Goal: Check status: Check status

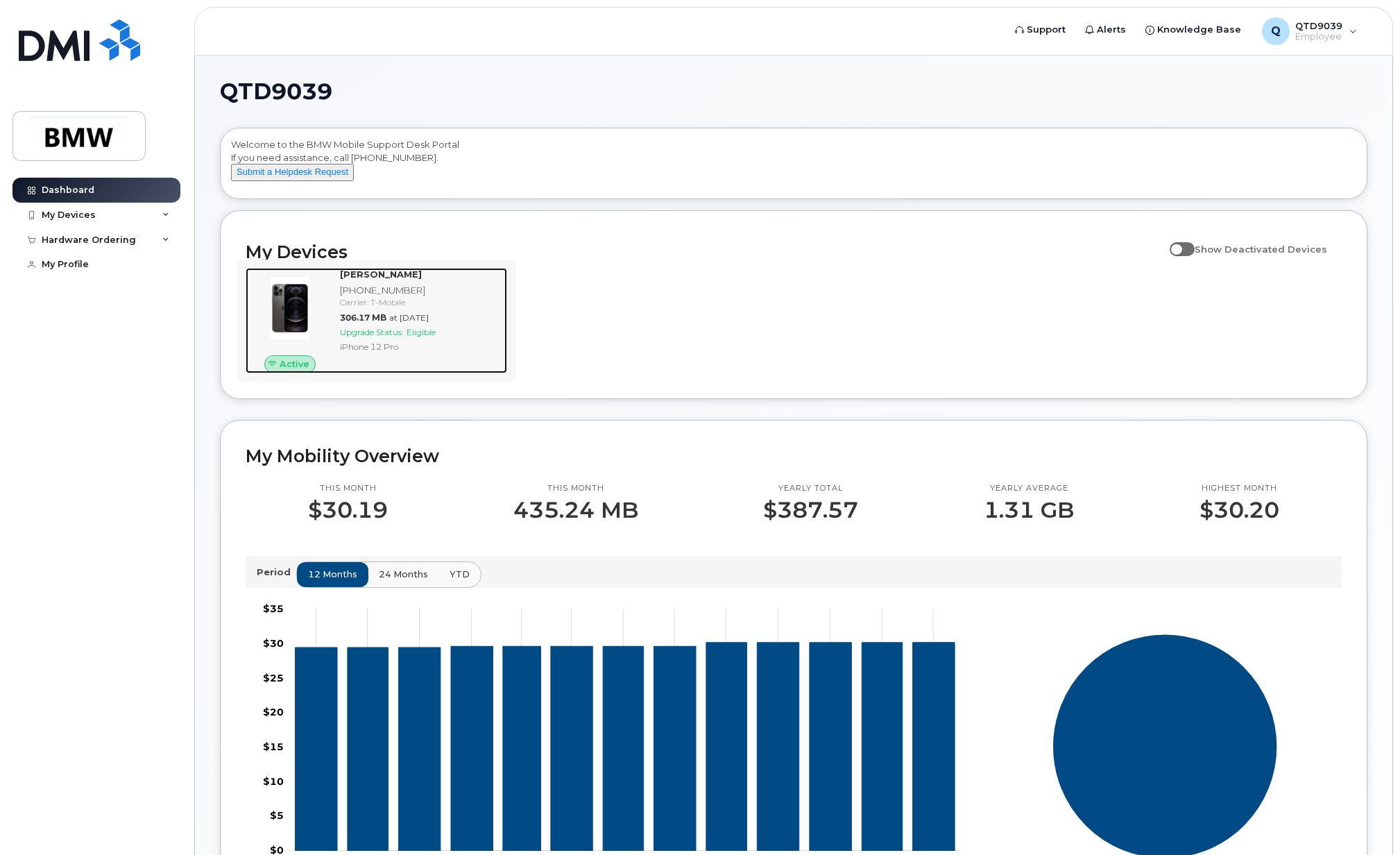
click at [425, 338] on span "Eligible" at bounding box center [420, 331] width 29 height 10
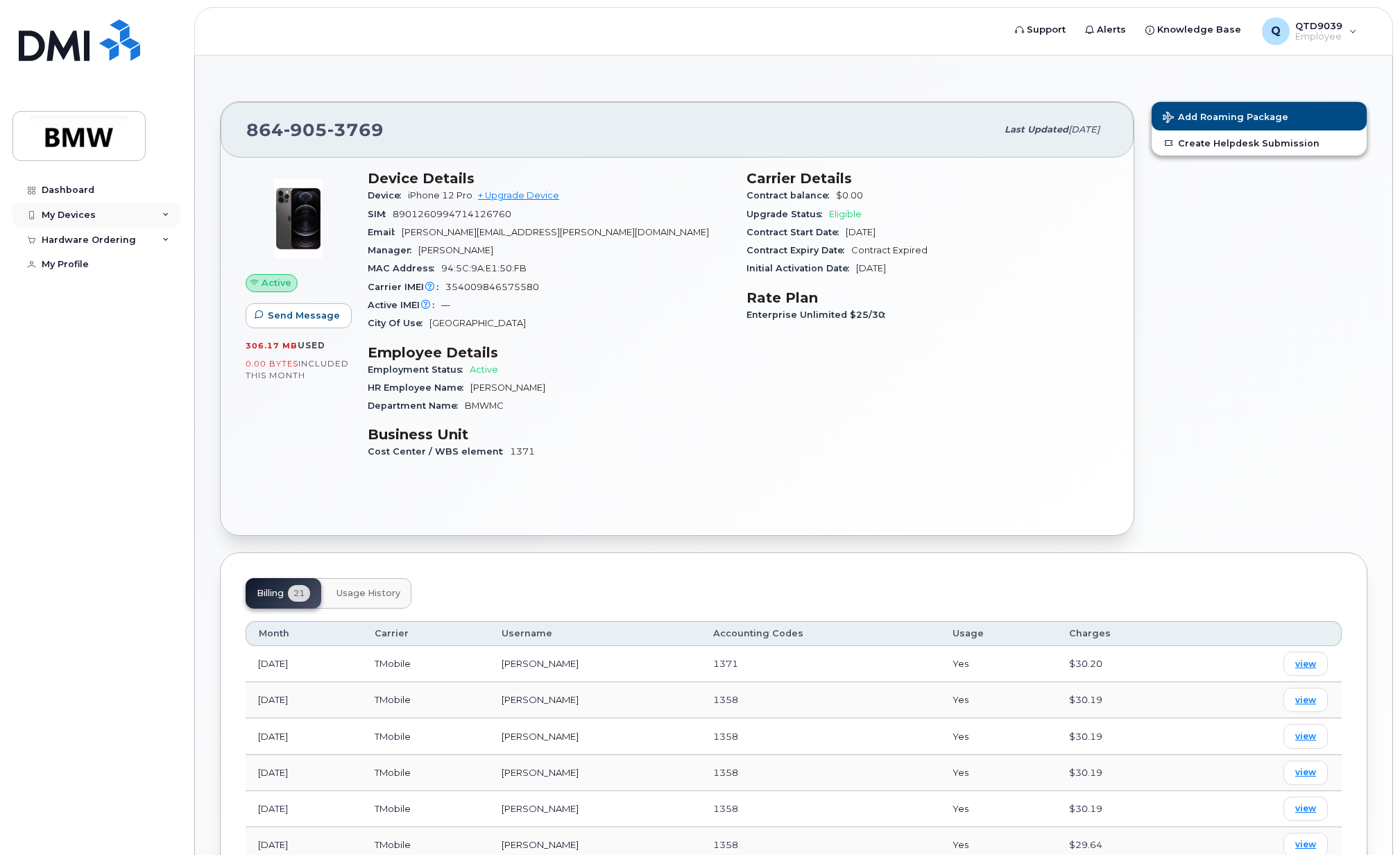
click at [71, 217] on div "My Devices" at bounding box center [69, 215] width 54 height 11
click at [119, 263] on div "[PHONE_NUMBER]" at bounding box center [127, 266] width 85 height 12
click at [145, 274] on div "([PERSON_NAME])" at bounding box center [127, 279] width 85 height 12
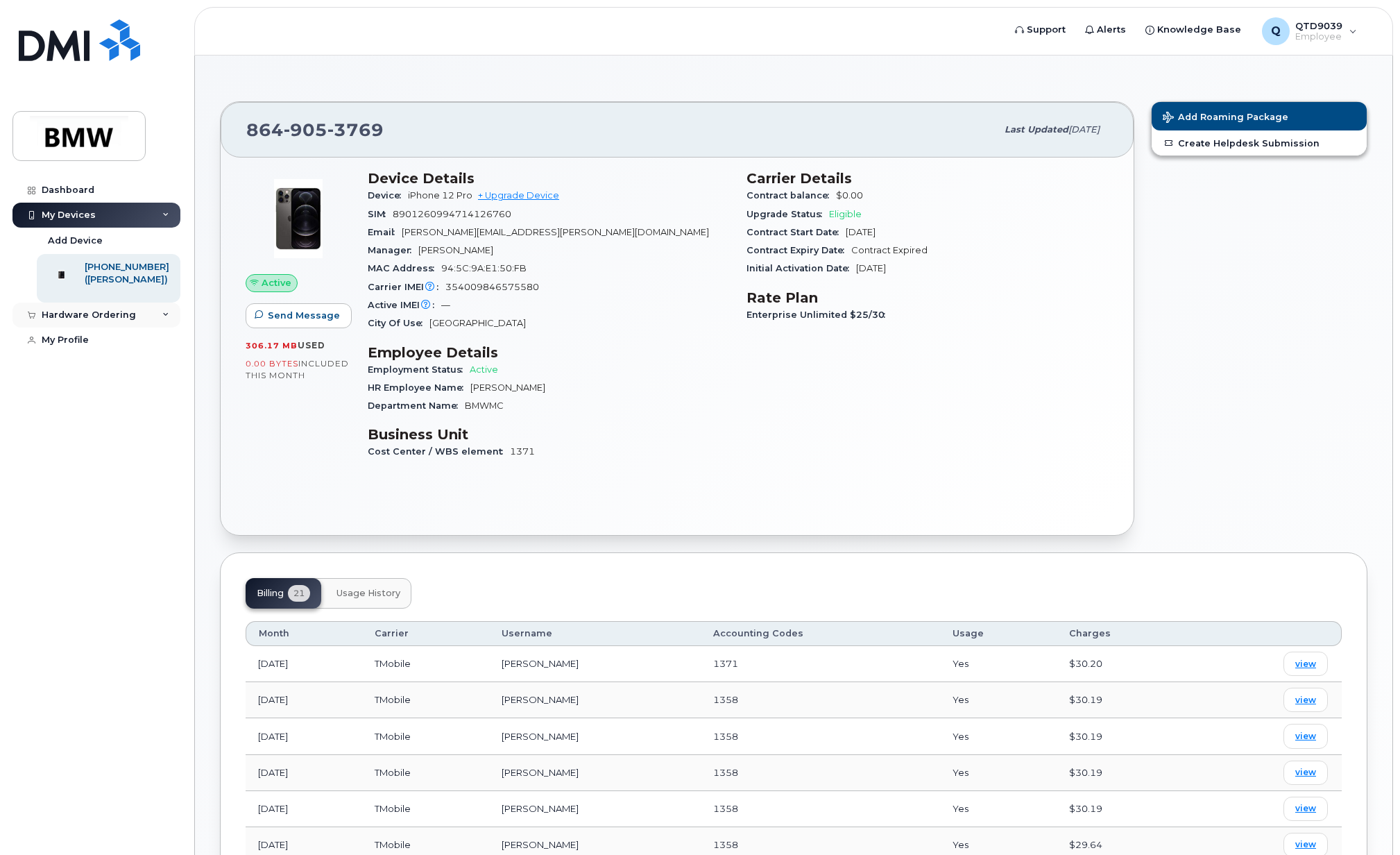
click at [47, 321] on div "Hardware Ordering" at bounding box center [88, 315] width 94 height 11
click at [64, 347] on div "My Orders" at bounding box center [73, 341] width 50 height 12
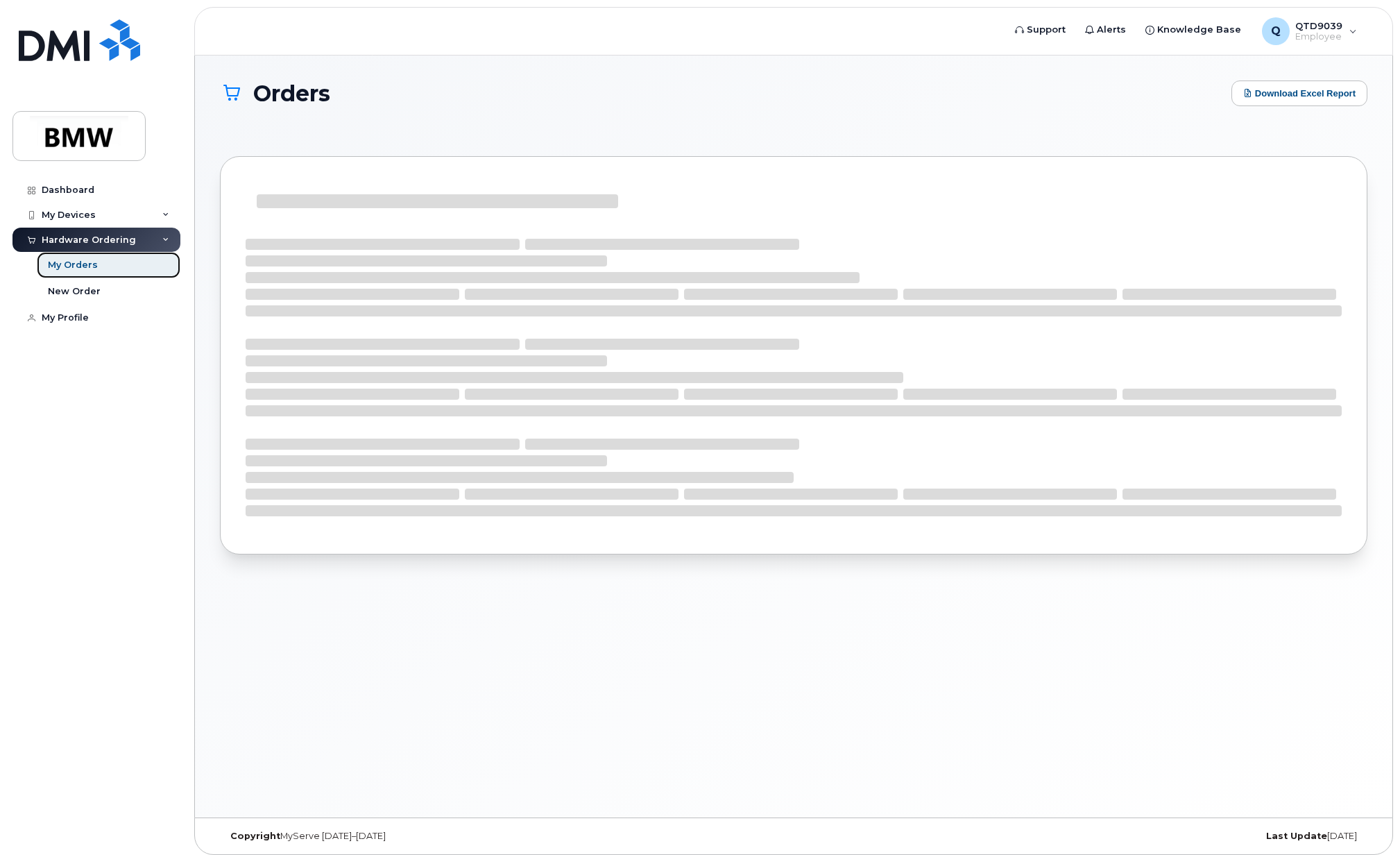
scroll to position [7, 0]
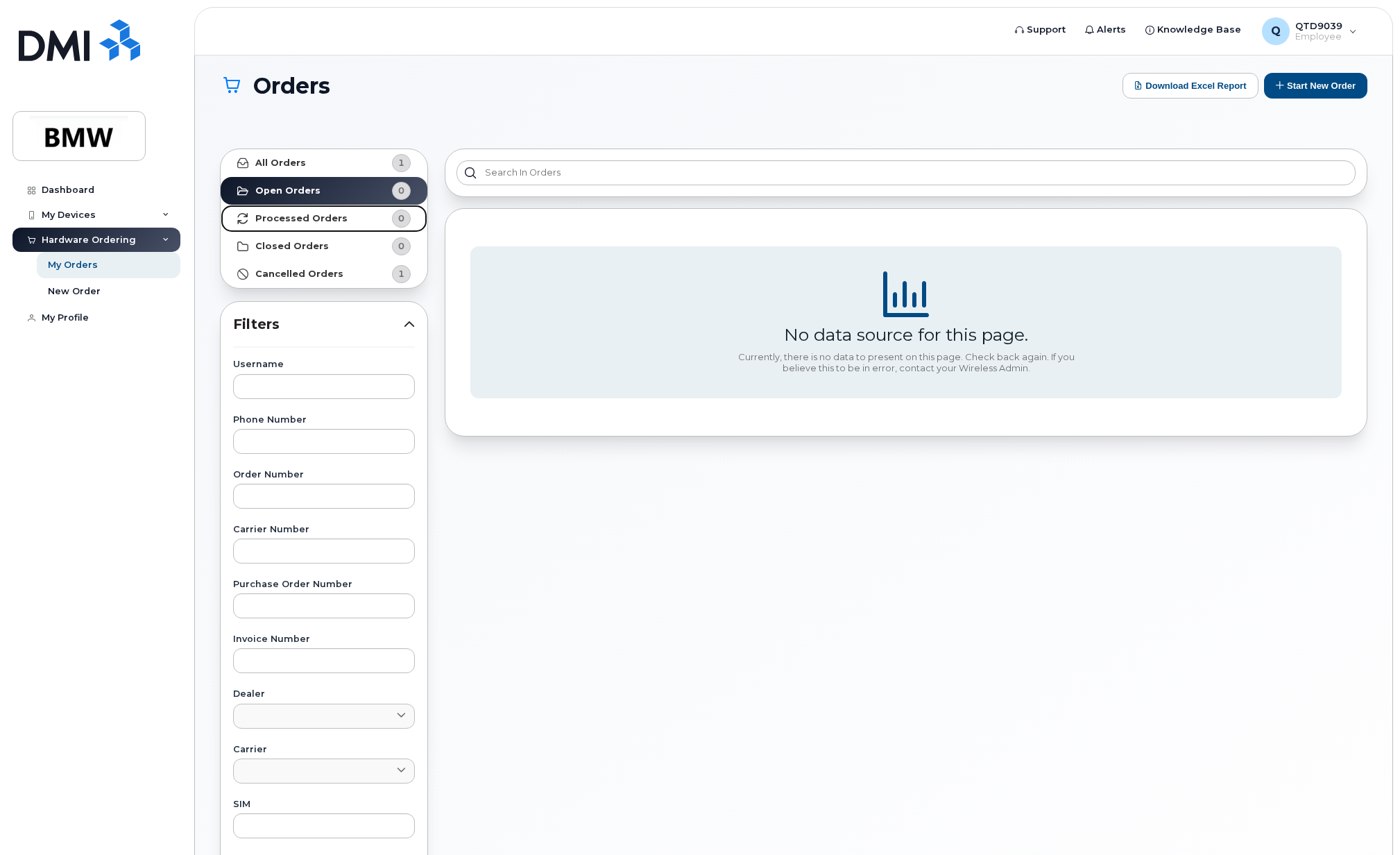
click at [284, 219] on strong "Processed Orders" at bounding box center [301, 219] width 92 height 11
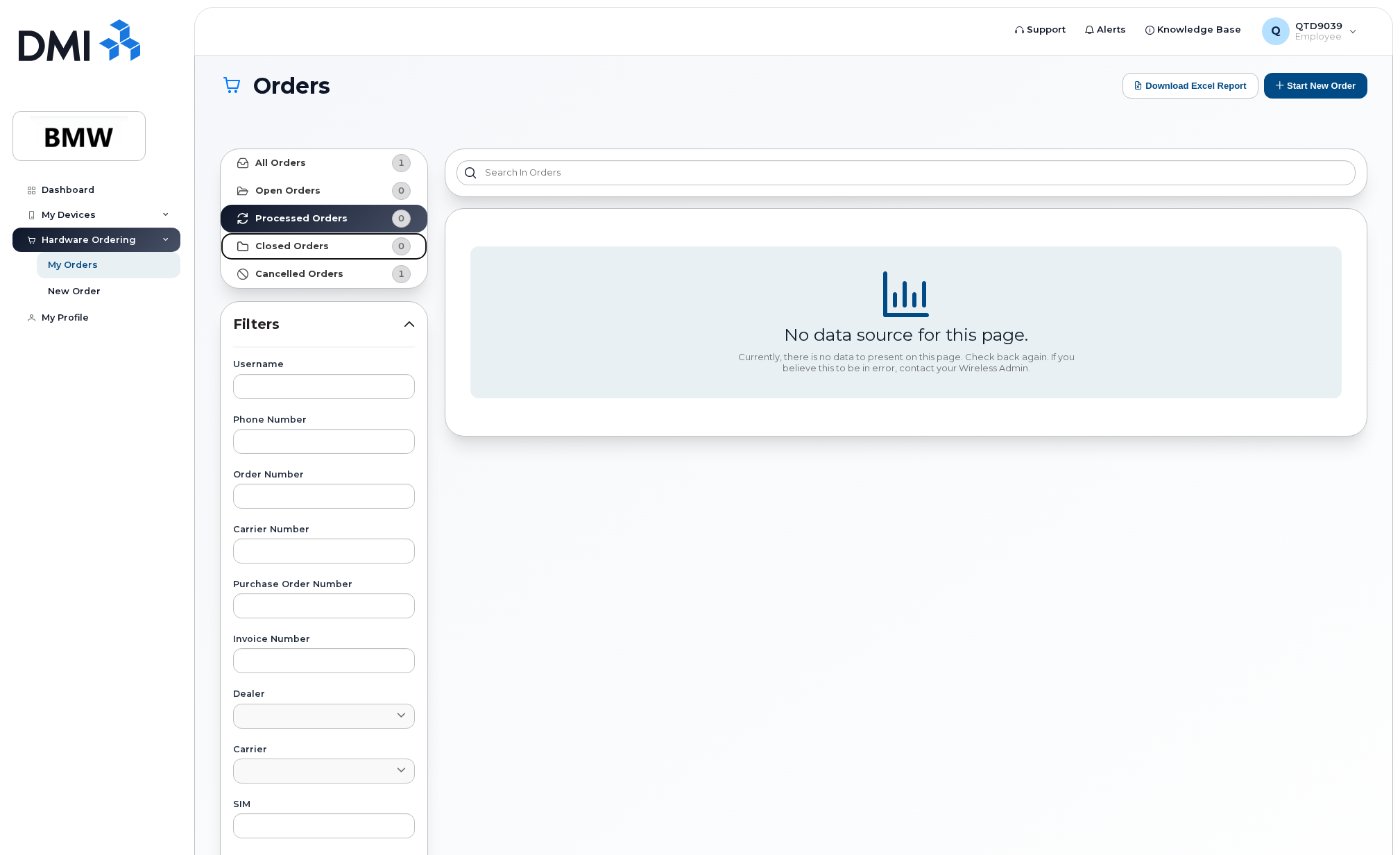
click at [291, 245] on strong "Closed Orders" at bounding box center [292, 247] width 73 height 11
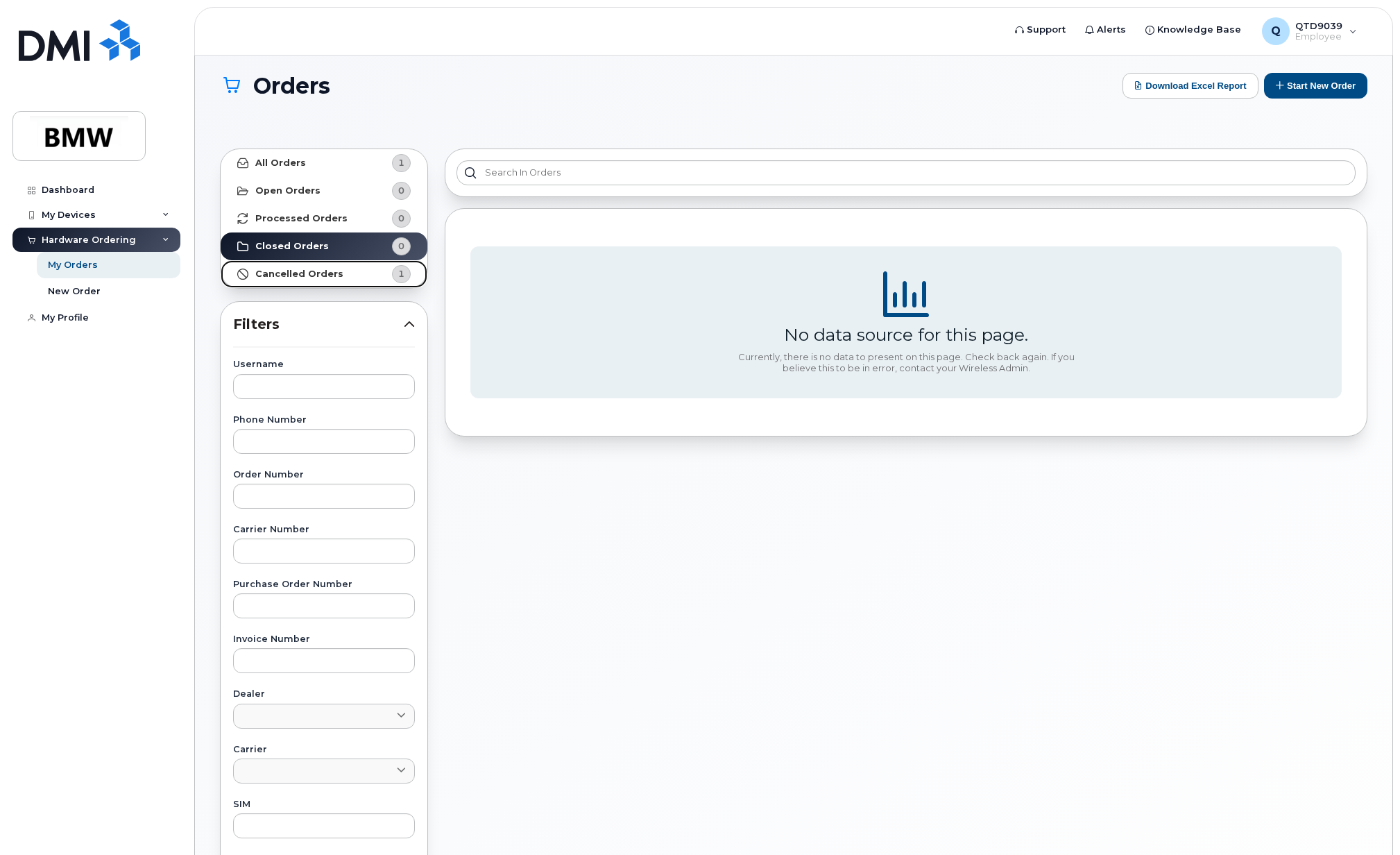
click at [299, 274] on strong "Cancelled Orders" at bounding box center [300, 274] width 88 height 11
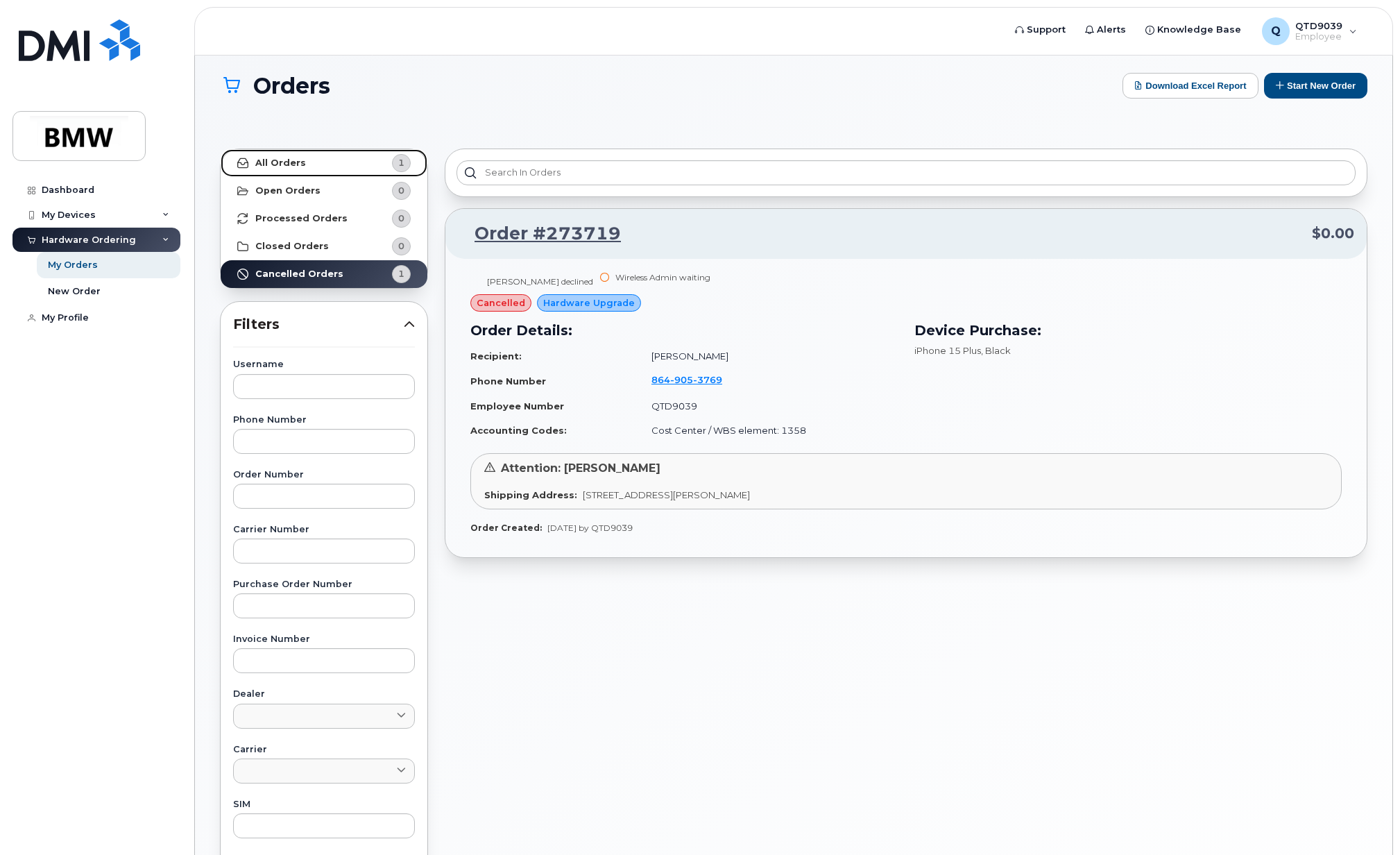
click at [286, 160] on strong "All Orders" at bounding box center [281, 163] width 50 height 11
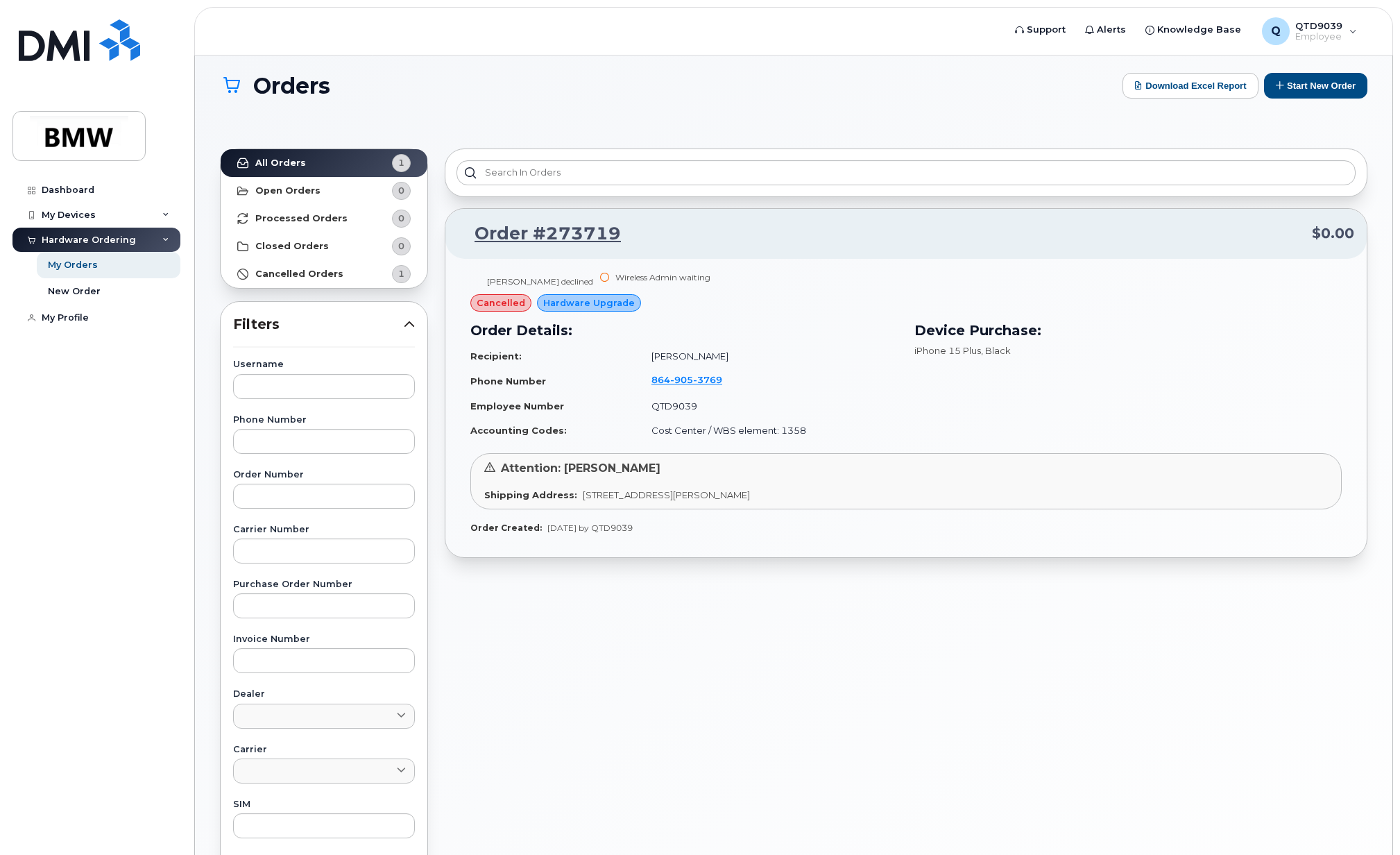
click at [635, 277] on div "Wireless Admin waiting" at bounding box center [663, 277] width 95 height 12
click at [1109, 34] on span "Alerts" at bounding box center [1111, 30] width 29 height 14
